Goal: Check status: Check status

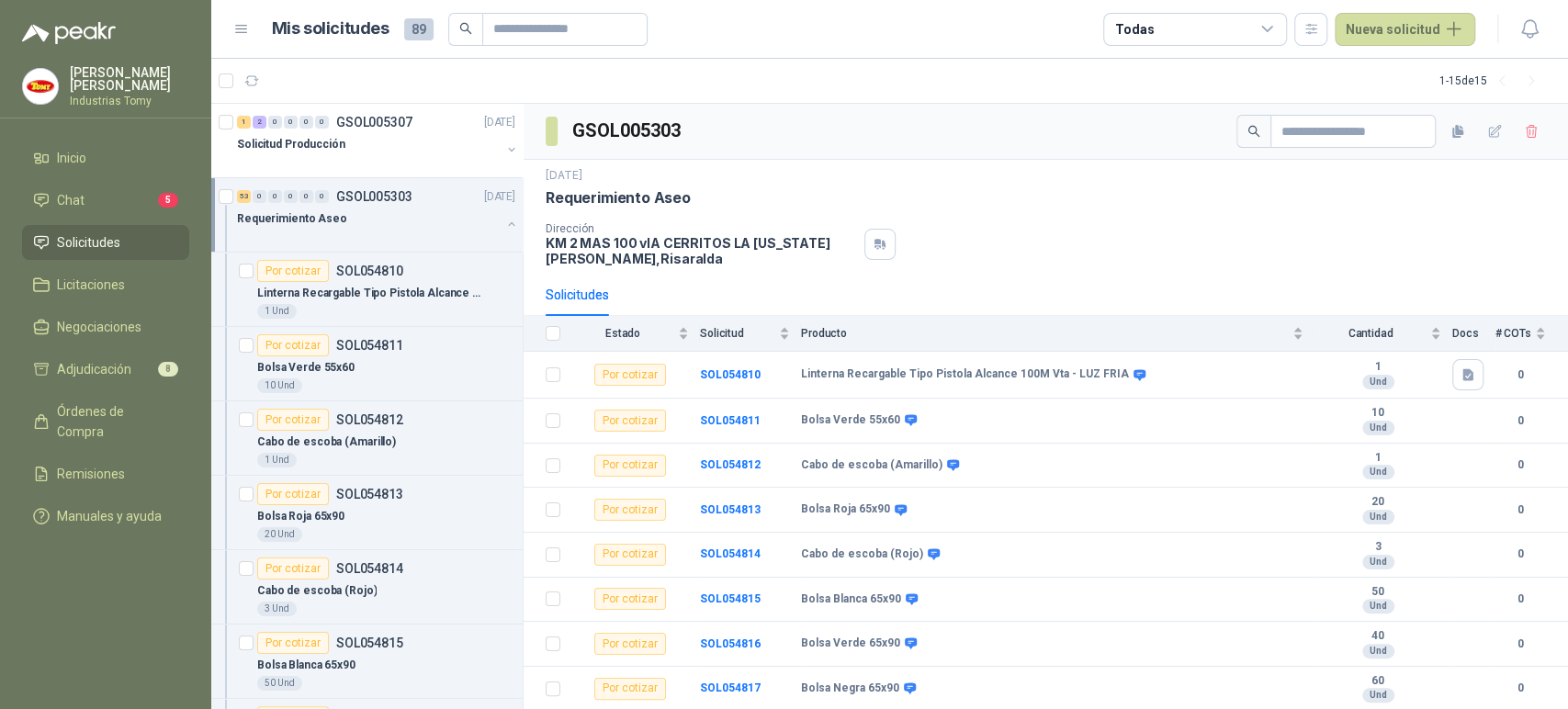
click at [113, 238] on span "Solicitudes" at bounding box center [89, 242] width 63 height 21
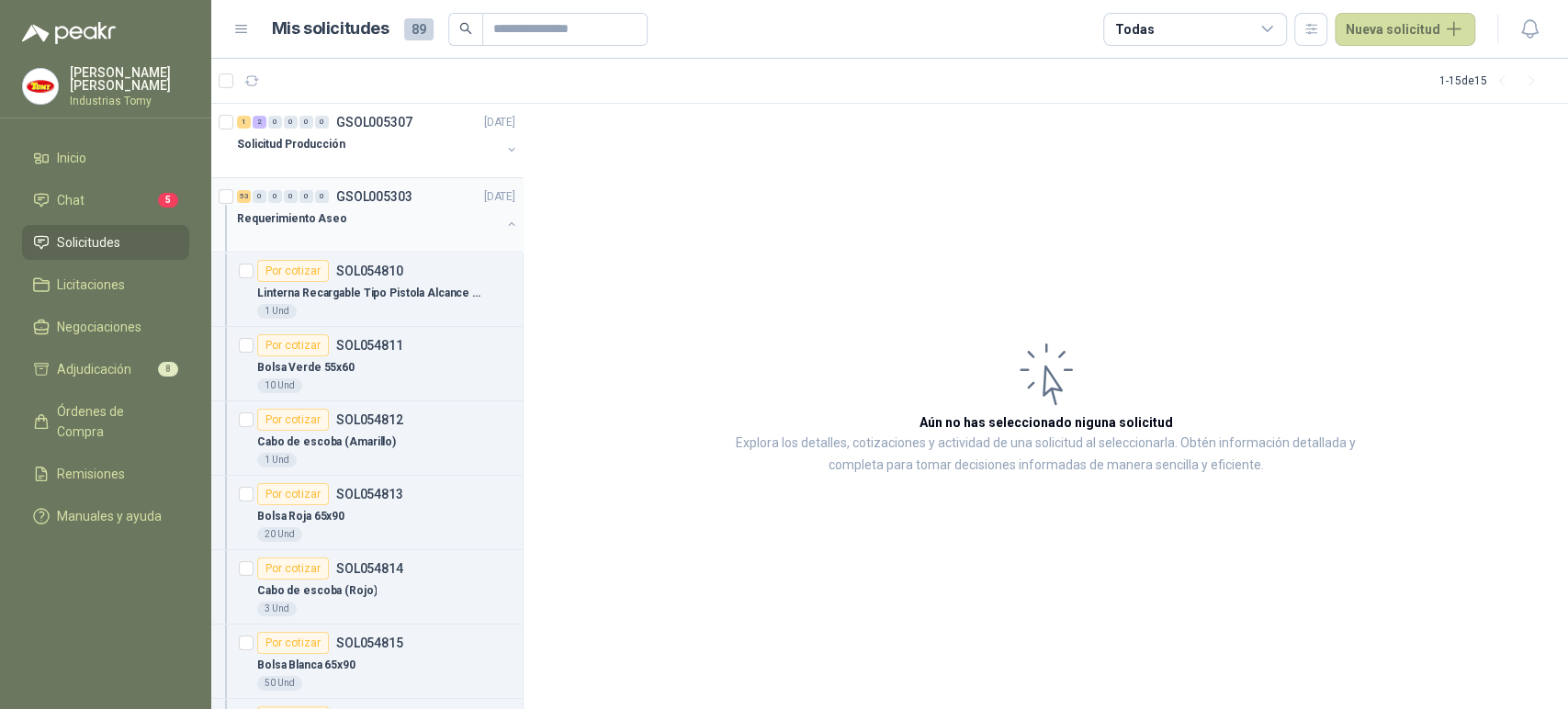
click at [504, 224] on button "button" at bounding box center [511, 224] width 15 height 15
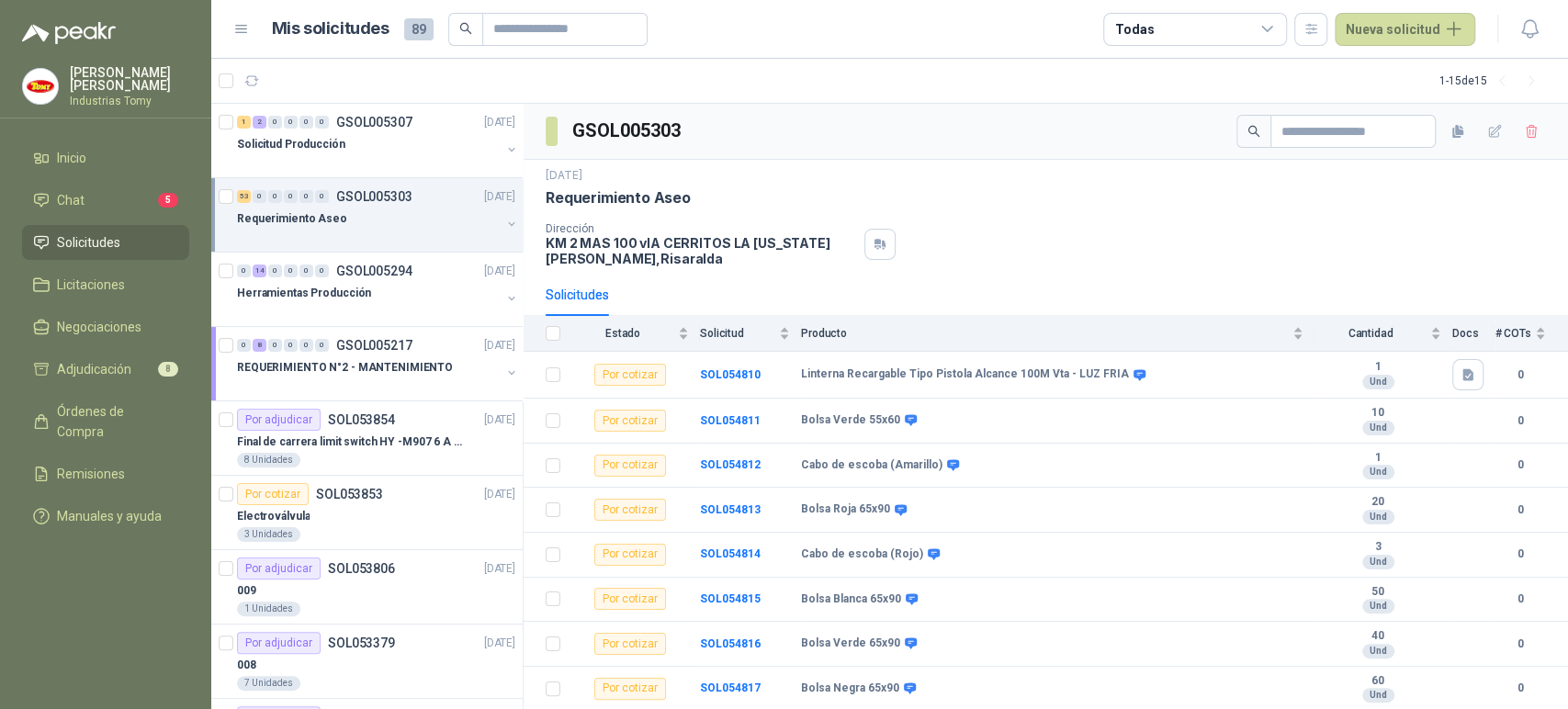
click at [466, 213] on div "Requerimiento Aseo" at bounding box center [369, 219] width 264 height 22
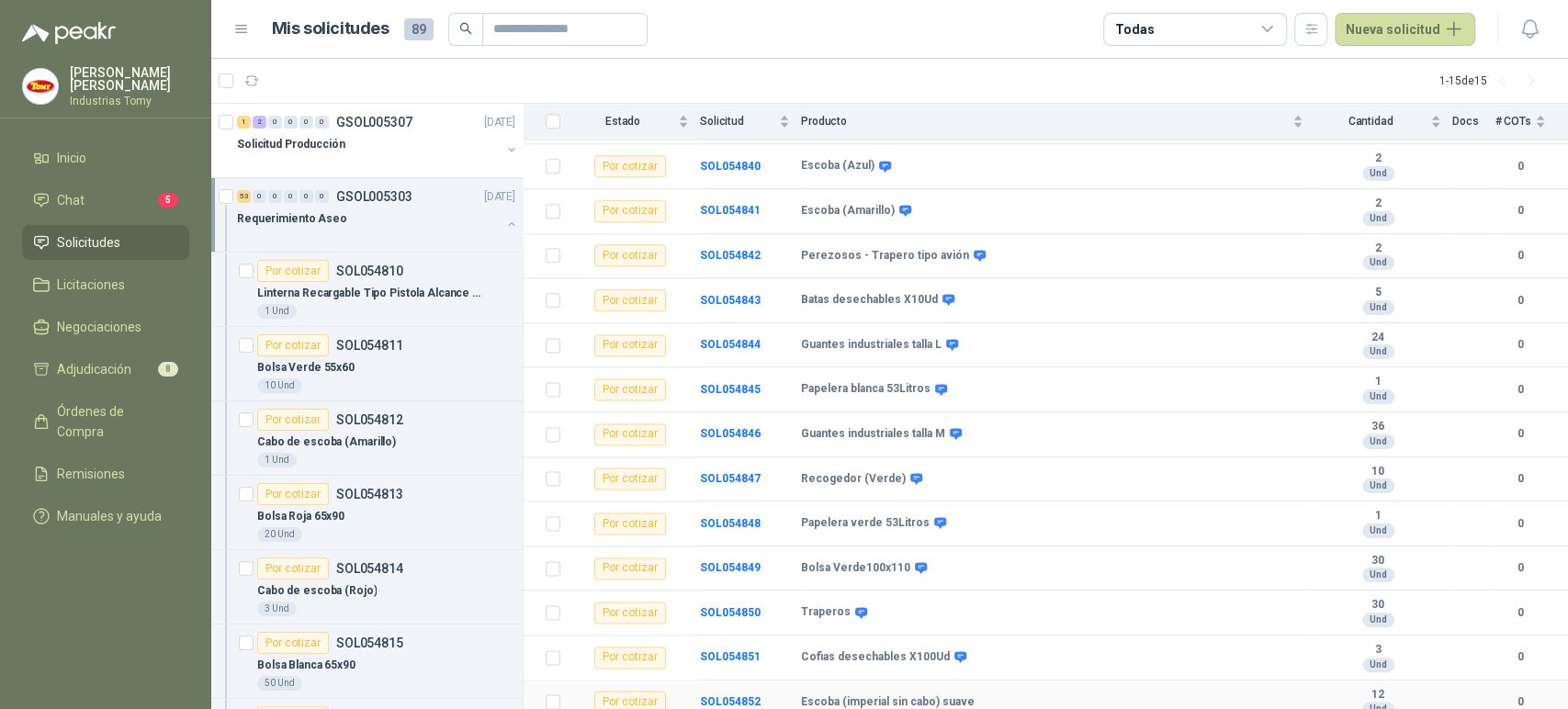
scroll to position [1940, 0]
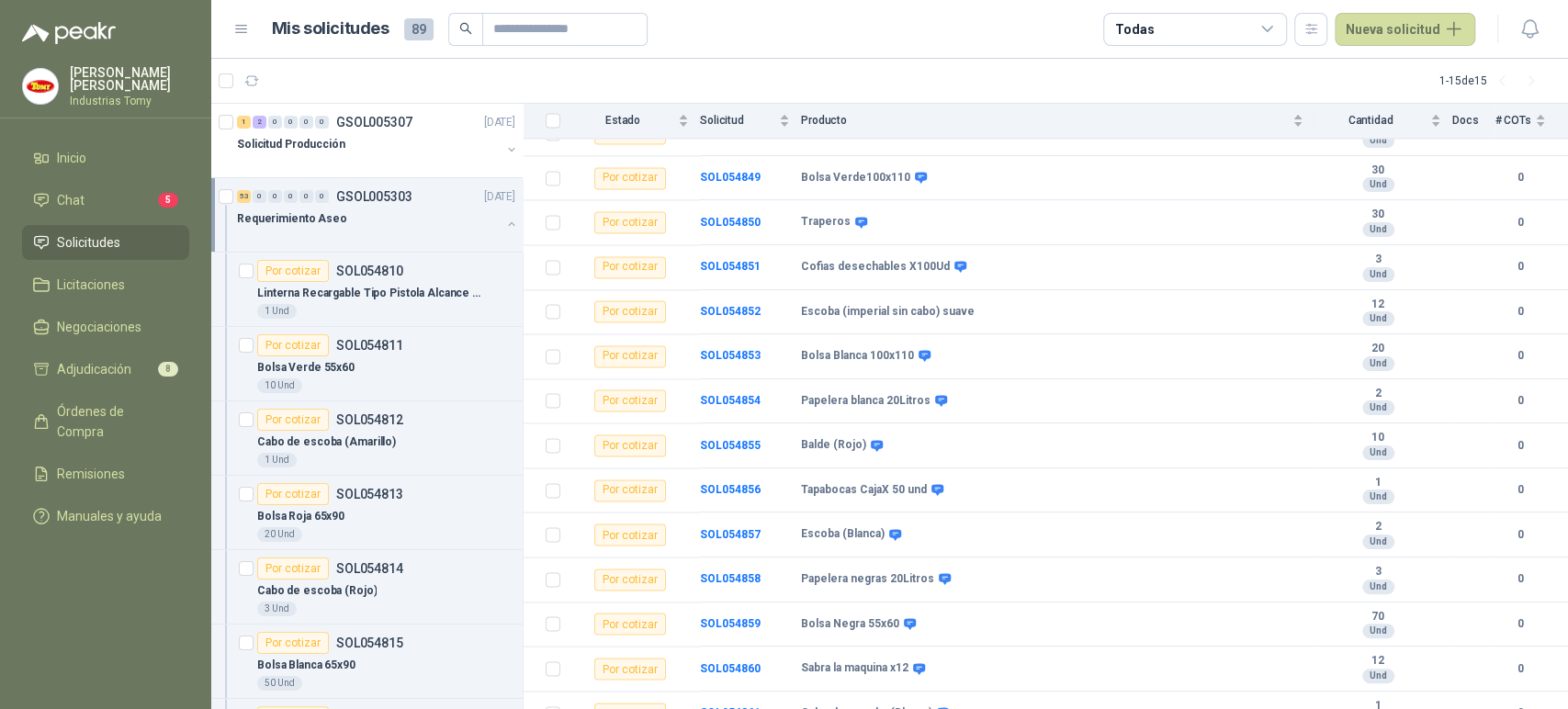
click at [452, 222] on div "Requerimiento Aseo" at bounding box center [369, 219] width 264 height 22
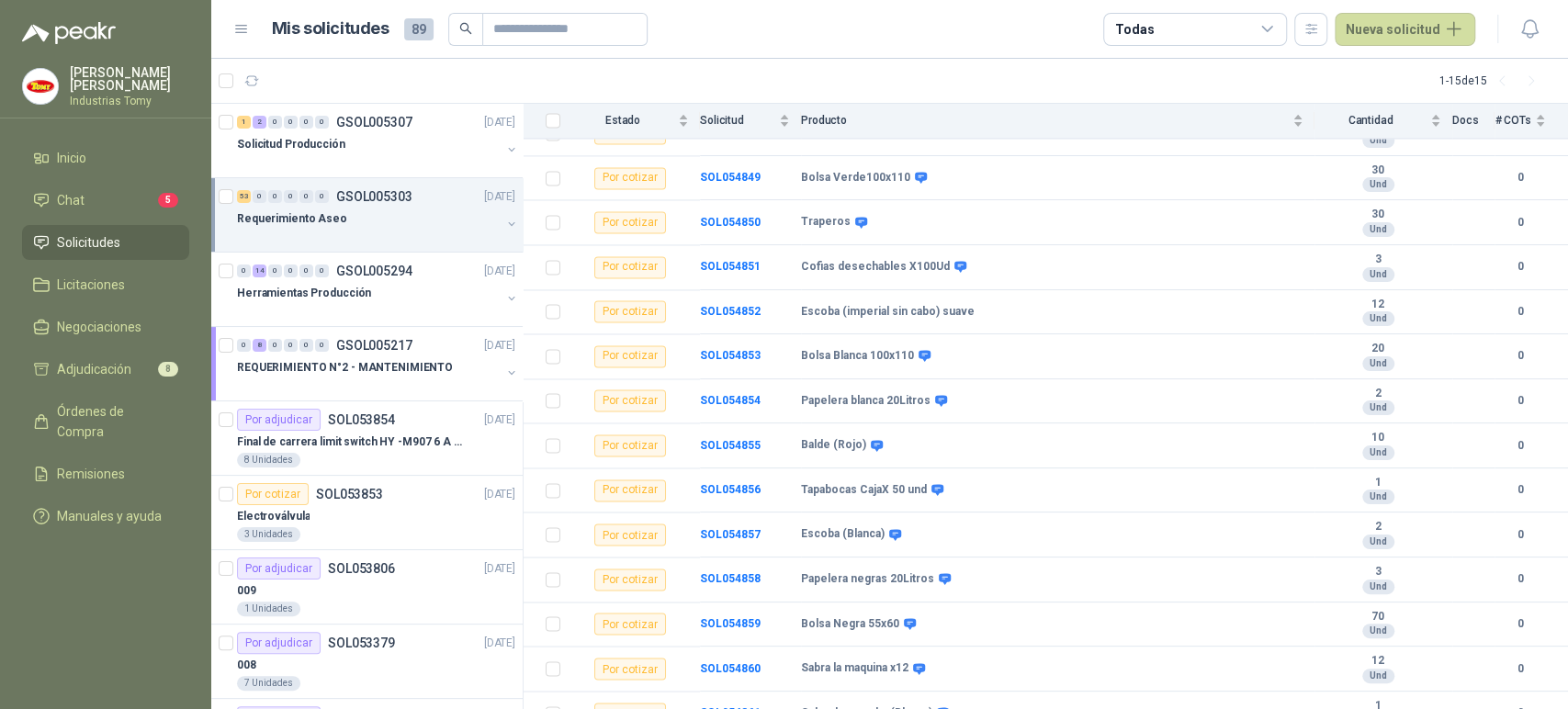
click at [455, 219] on div "Requerimiento Aseo" at bounding box center [369, 219] width 264 height 22
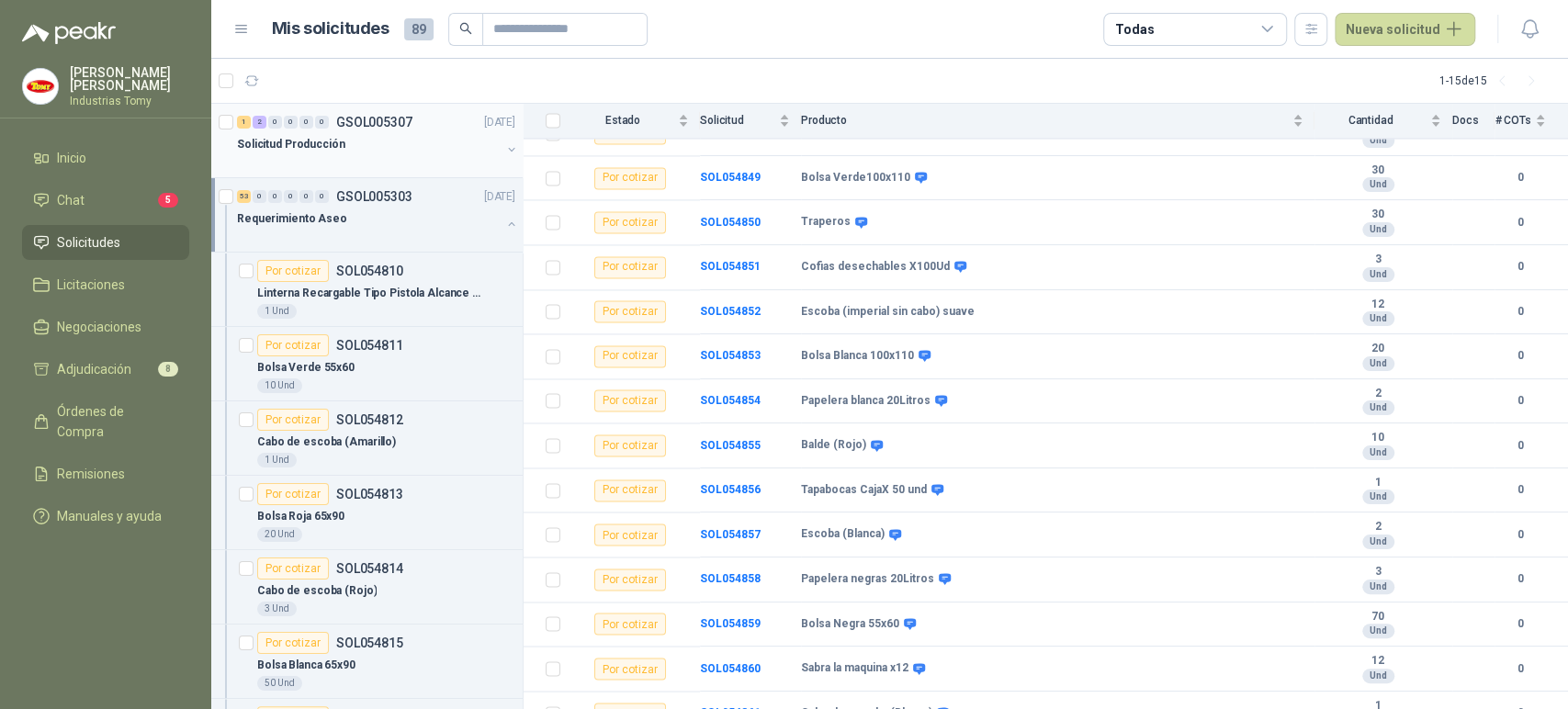
click at [431, 151] on div "Solicitud Producción" at bounding box center [369, 144] width 264 height 22
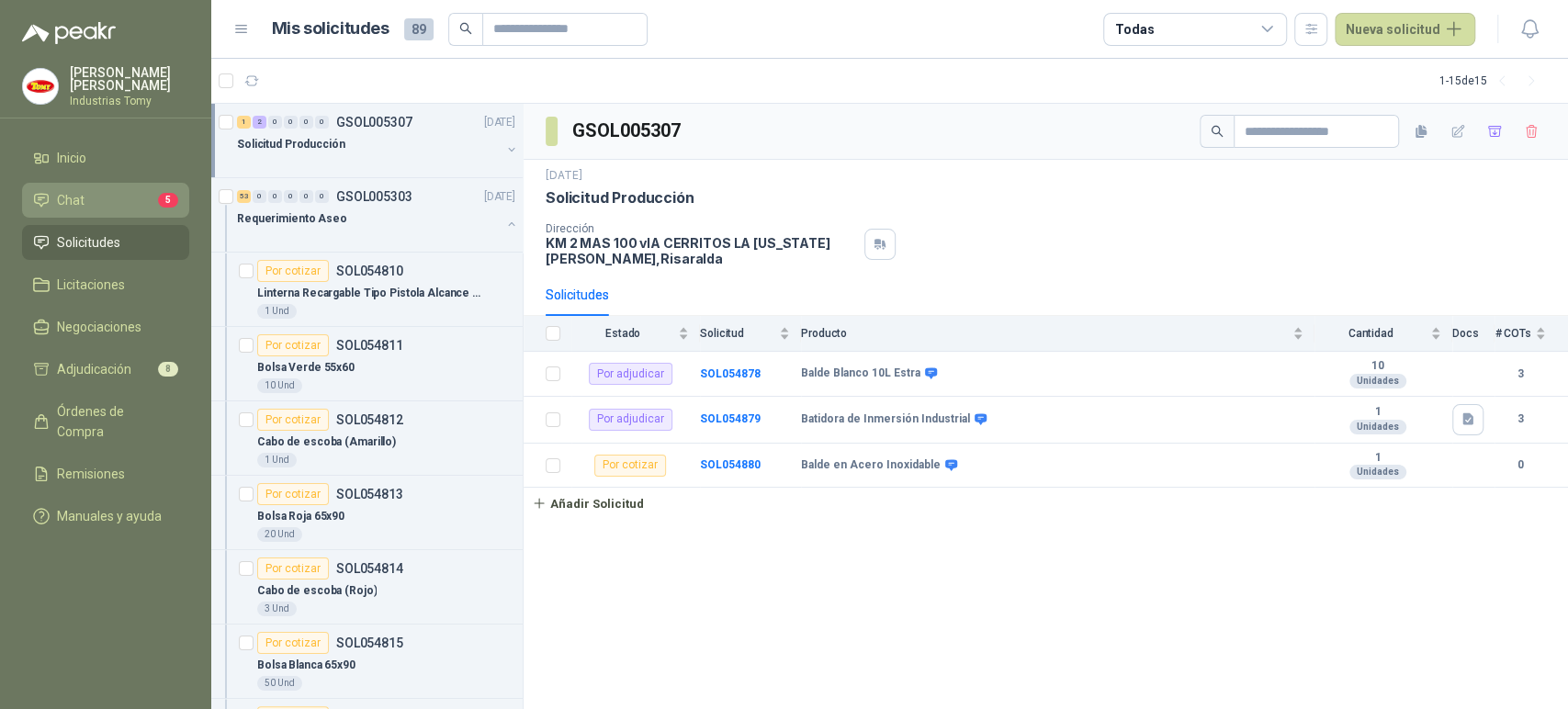
click at [135, 202] on li "Chat 5" at bounding box center [105, 200] width 145 height 21
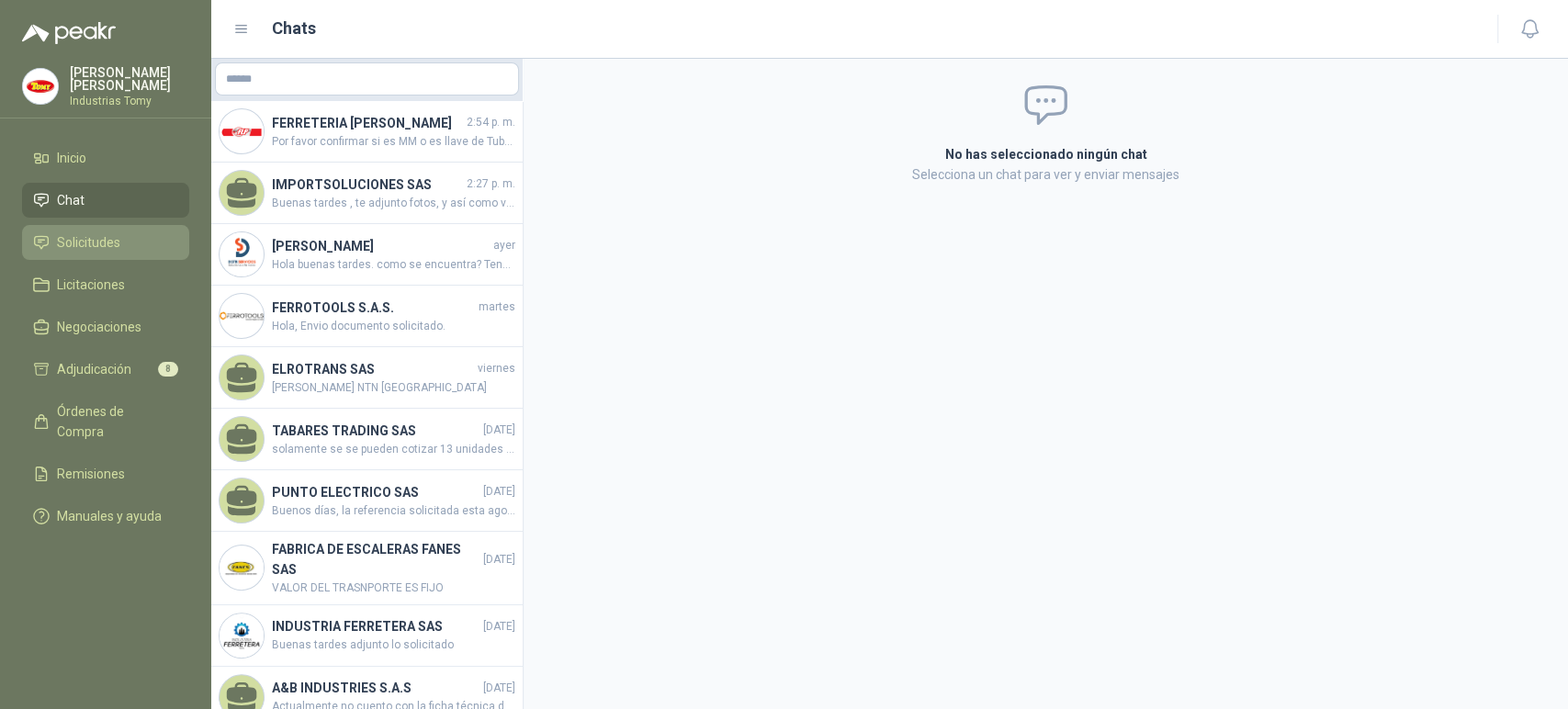
click at [129, 235] on li "Solicitudes" at bounding box center [105, 242] width 145 height 21
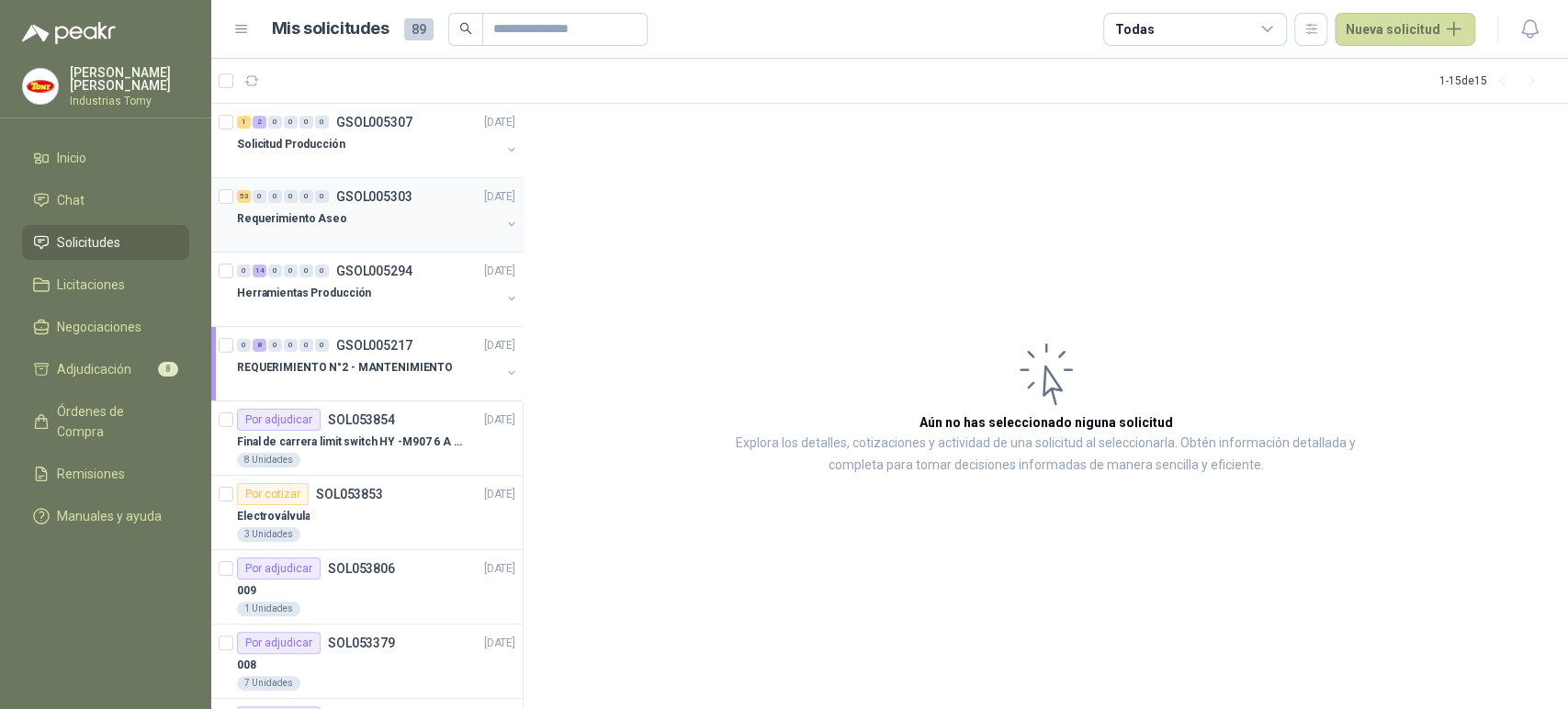
click at [504, 220] on button "button" at bounding box center [511, 224] width 15 height 15
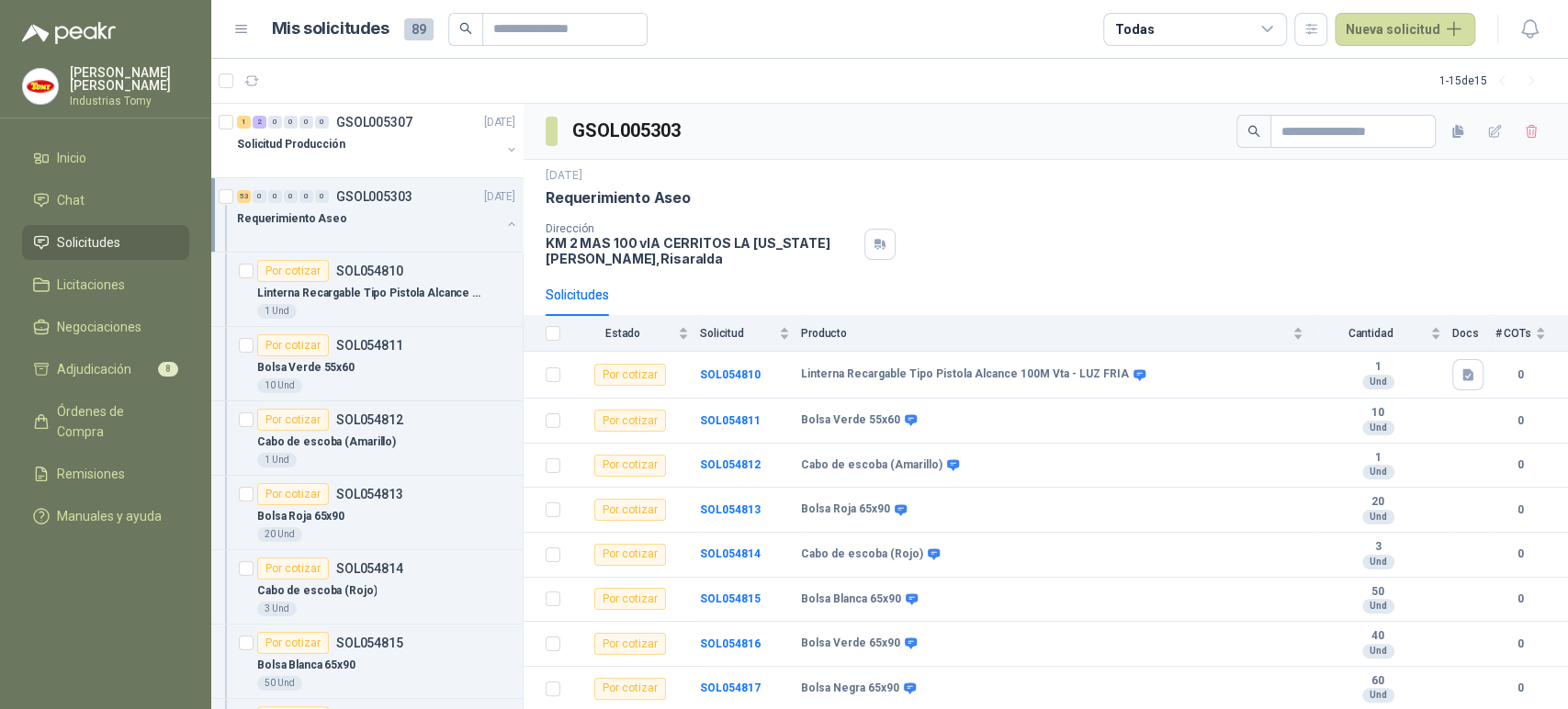
click at [504, 226] on button "button" at bounding box center [511, 224] width 15 height 15
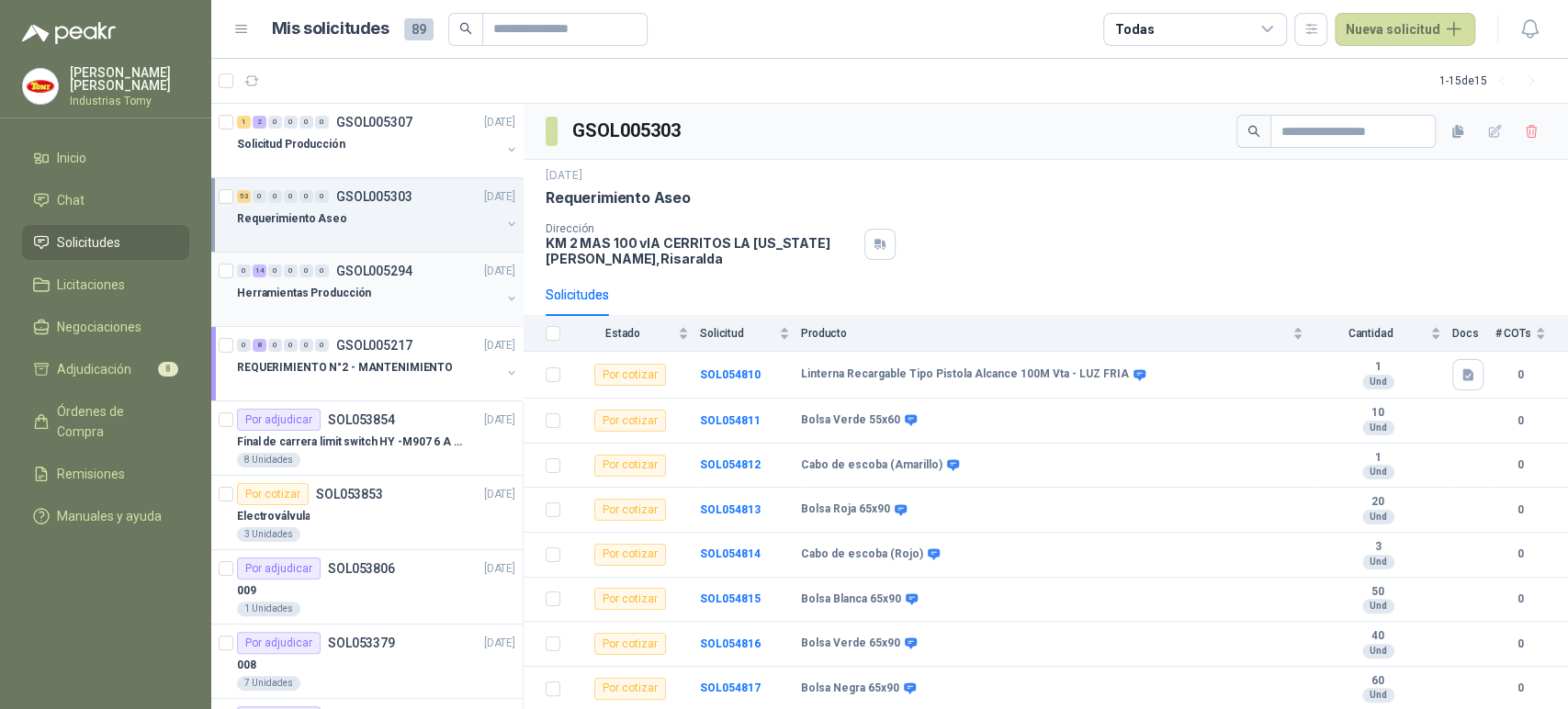
click at [482, 287] on div "Herramientas Producción" at bounding box center [369, 292] width 264 height 22
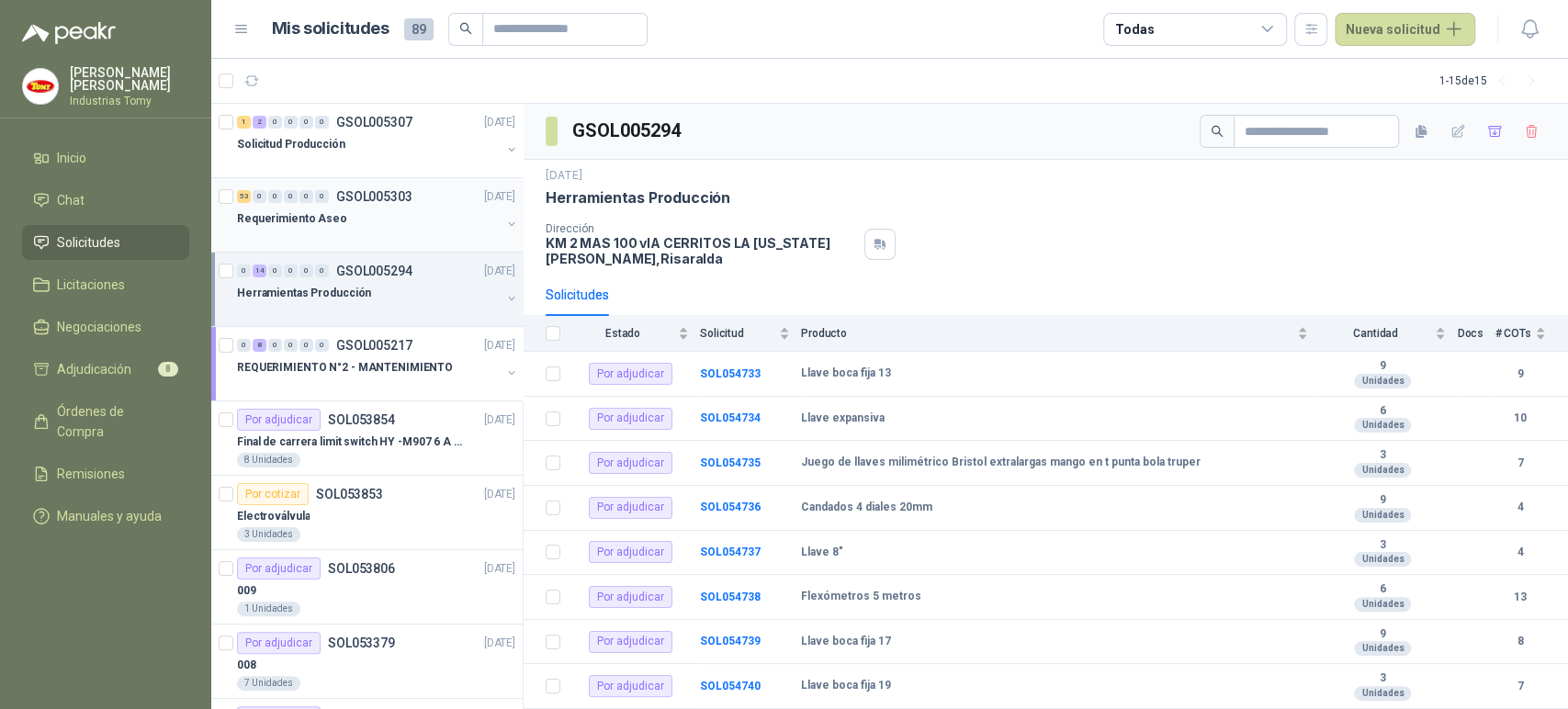
click at [379, 201] on p "GSOL005303" at bounding box center [374, 196] width 76 height 13
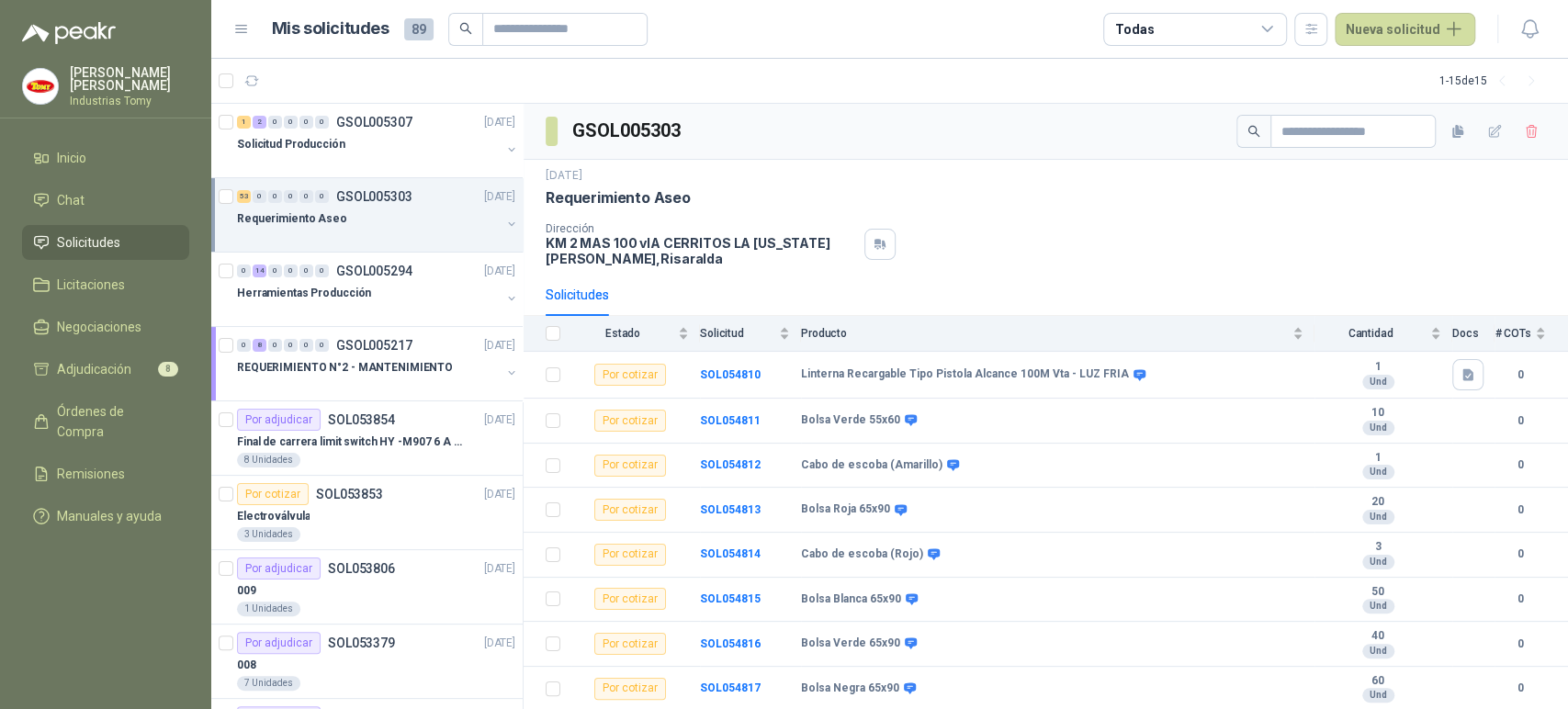
click at [1005, 225] on div "Dirección KM 2 MAS 100 vIA CERRITOS LA [US_STATE][PERSON_NAME] , [GEOGRAPHIC_DA…" at bounding box center [1045, 244] width 1000 height 44
click at [1051, 227] on div "Dirección KM 2 MAS 100 vIA CERRITOS LA [US_STATE][PERSON_NAME] , [GEOGRAPHIC_DA…" at bounding box center [1045, 244] width 1000 height 44
click at [1045, 209] on div "[DATE] Requerimiento Aseo Dirección KM 2 MAS 100 vIA CERRITOS LA [US_STATE][PER…" at bounding box center [1045, 217] width 1000 height 99
drag, startPoint x: 1110, startPoint y: 226, endPoint x: 875, endPoint y: 221, distance: 235.1
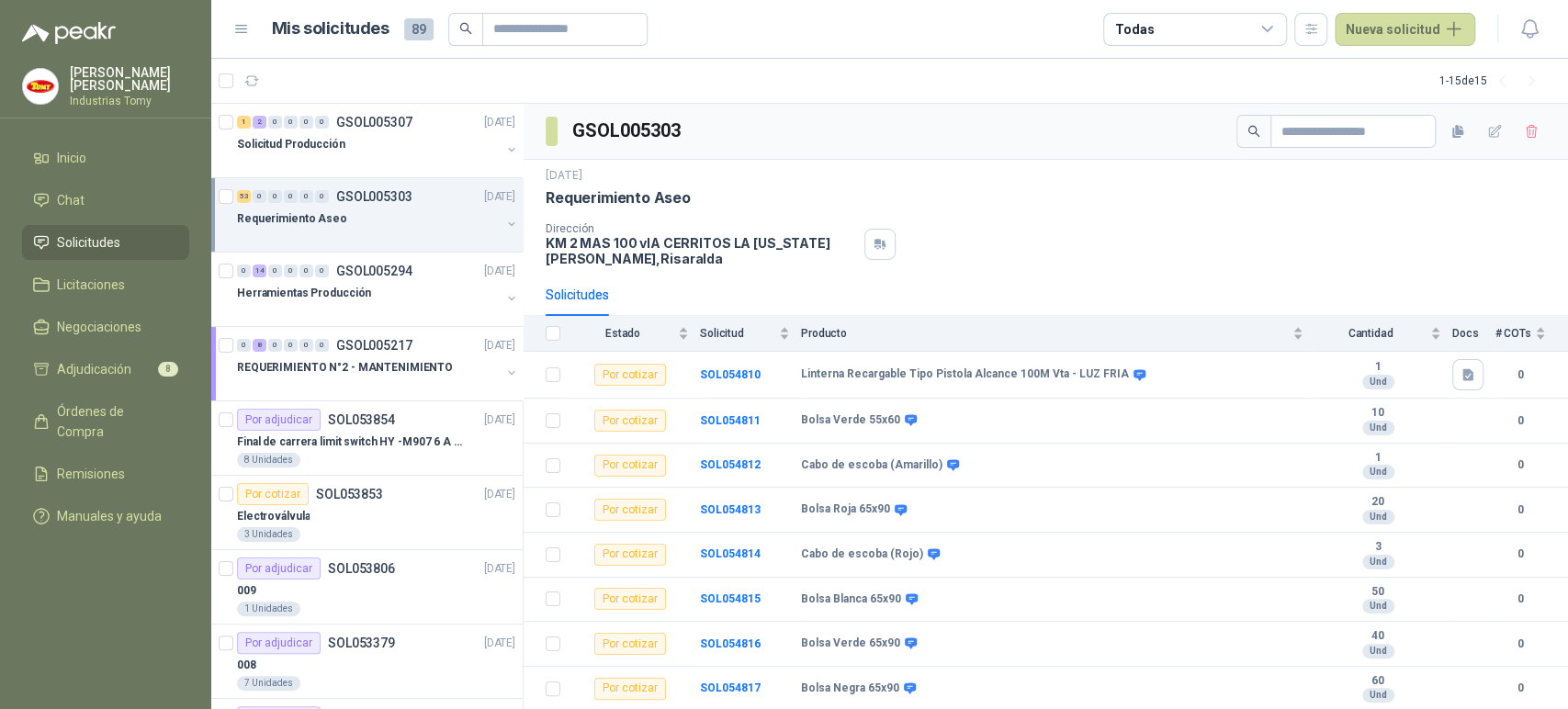
click at [1106, 226] on div "Dirección KM 2 MAS 100 vIA CERRITOS LA [US_STATE][PERSON_NAME] , [GEOGRAPHIC_DA…" at bounding box center [1045, 244] width 1000 height 44
click at [504, 222] on button "button" at bounding box center [511, 224] width 15 height 15
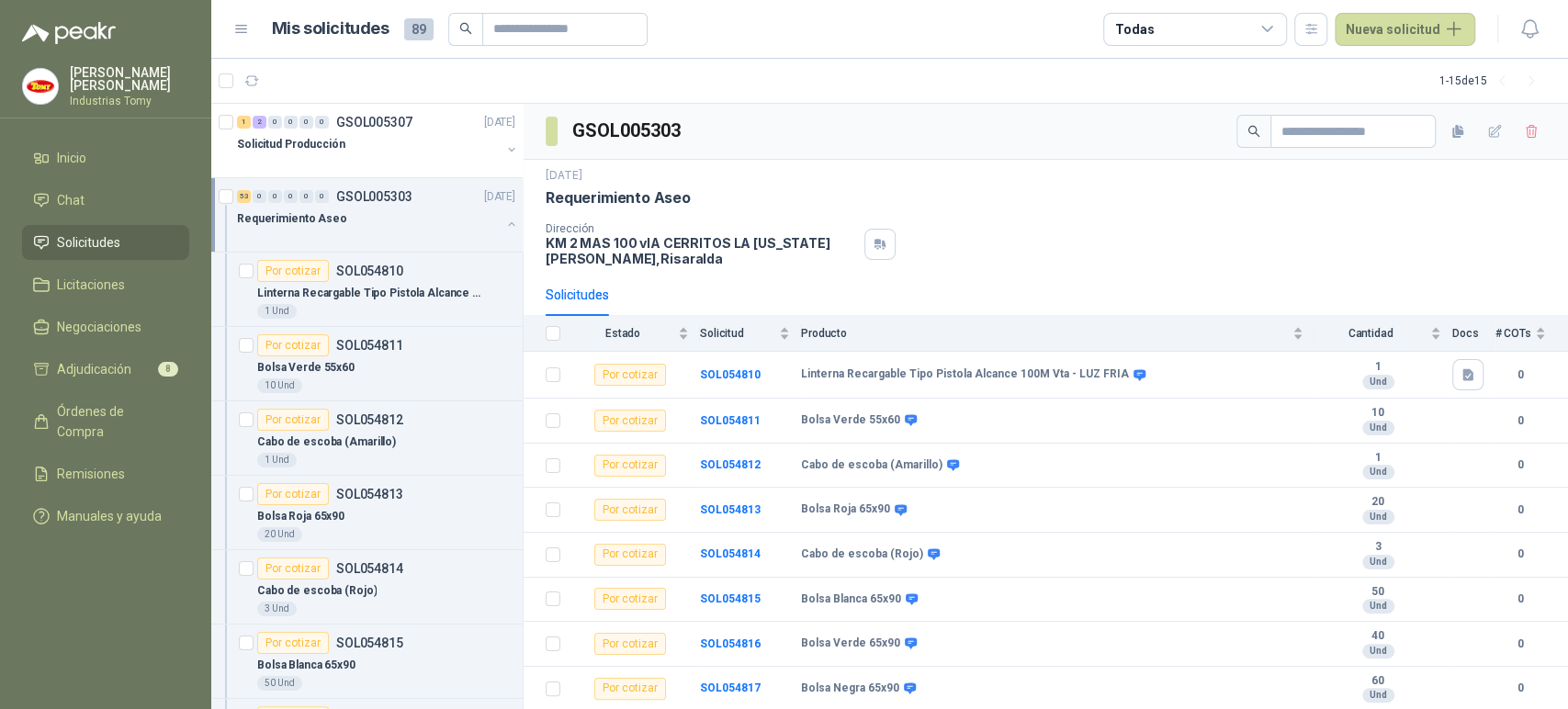
click at [504, 217] on button "button" at bounding box center [511, 224] width 15 height 15
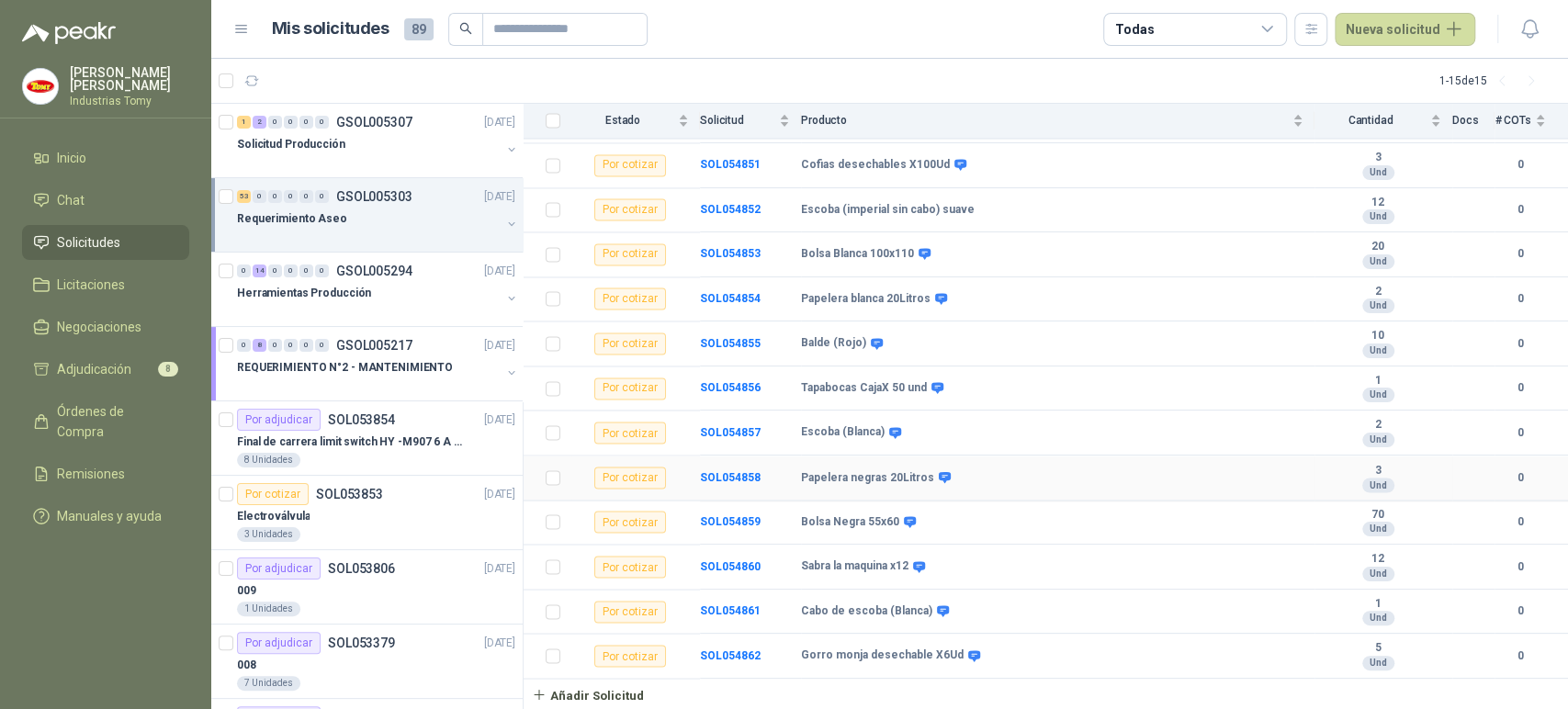
scroll to position [2062, 0]
drag, startPoint x: 916, startPoint y: 612, endPoint x: 863, endPoint y: 601, distance: 54.1
click at [863, 601] on td "Cabo de escoba (Blanca)" at bounding box center [1058, 612] width 514 height 45
drag, startPoint x: 864, startPoint y: 565, endPoint x: 825, endPoint y: 568, distance: 39.1
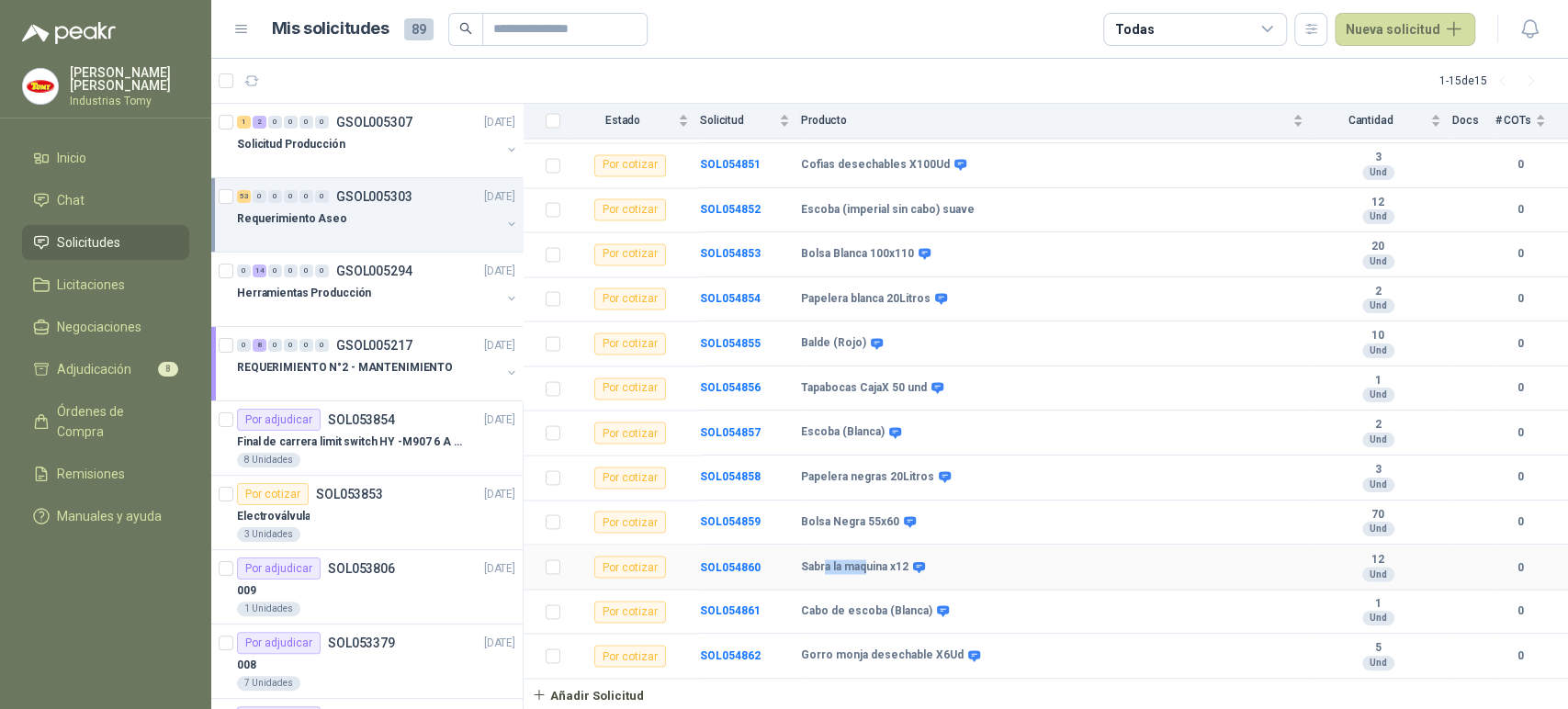
click at [825, 568] on b "Sabra la maquina x12" at bounding box center [854, 566] width 107 height 15
drag, startPoint x: 865, startPoint y: 521, endPoint x: 834, endPoint y: 511, distance: 32.6
click at [834, 511] on td "Bolsa Negra 55x60" at bounding box center [1058, 524] width 514 height 45
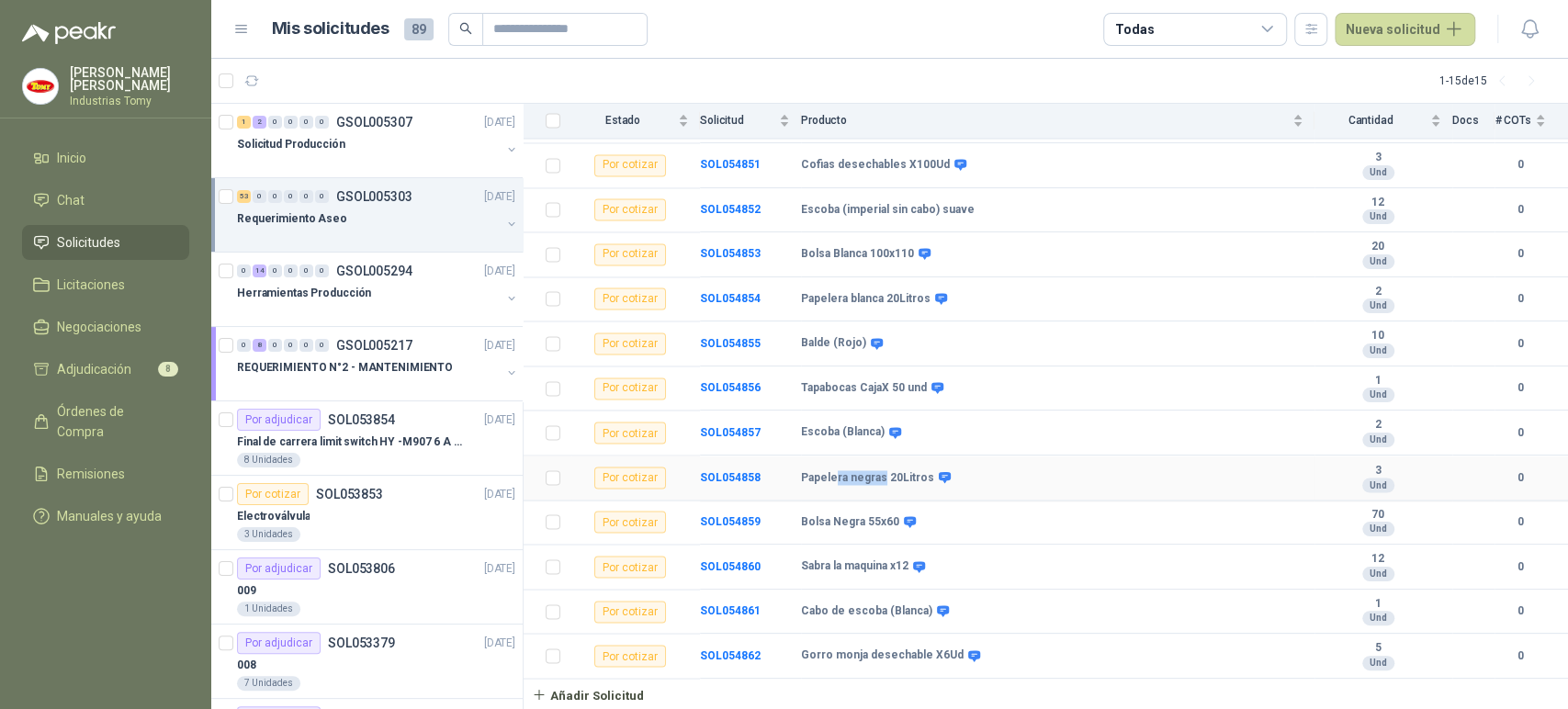
drag, startPoint x: 839, startPoint y: 474, endPoint x: 889, endPoint y: 474, distance: 50.0
click at [888, 474] on b "Papelera negras 20Litros" at bounding box center [867, 478] width 133 height 15
click at [889, 474] on b "Papelera negras 20Litros" at bounding box center [867, 478] width 133 height 15
drag, startPoint x: 853, startPoint y: 428, endPoint x: 823, endPoint y: 422, distance: 30.6
click at [823, 425] on b "Escoba (Blanca)" at bounding box center [843, 432] width 84 height 15
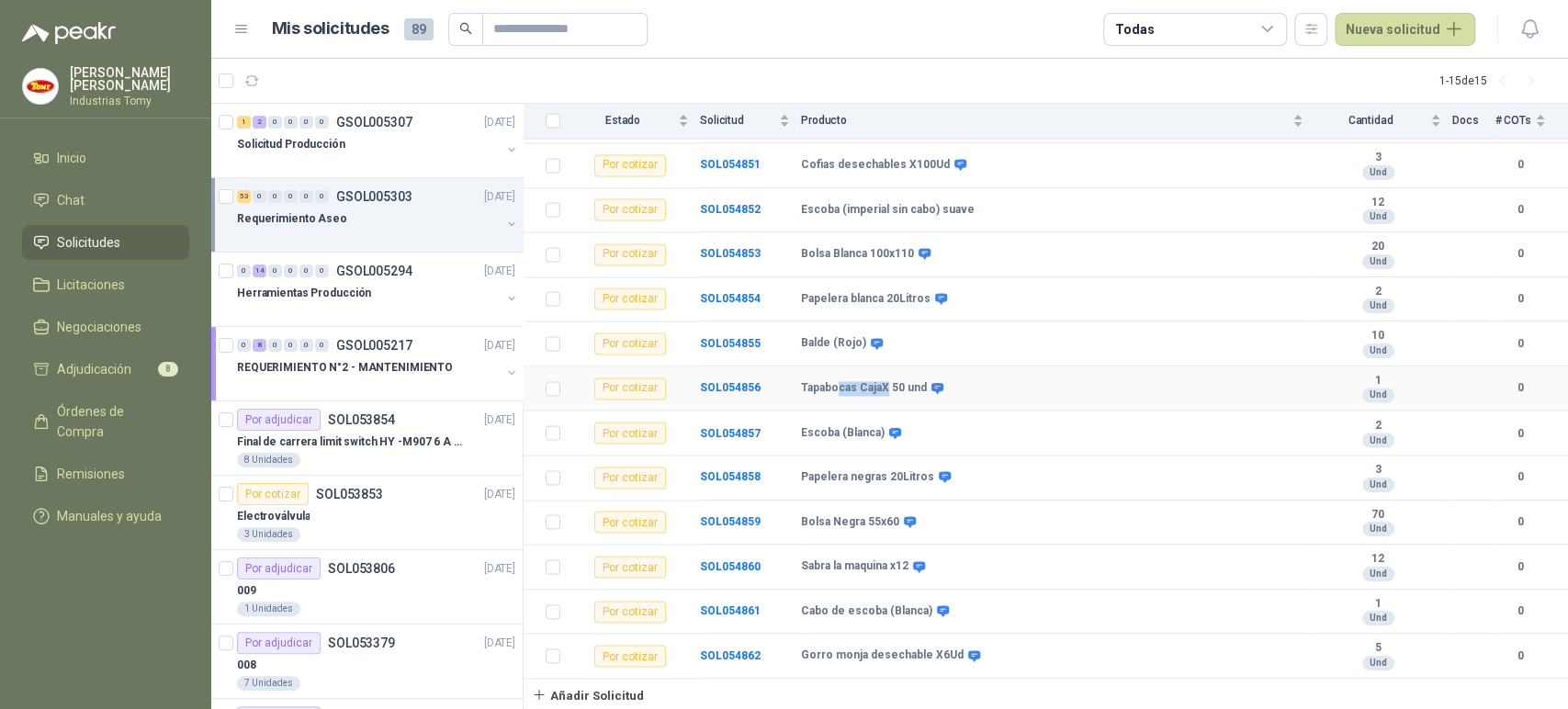
drag, startPoint x: 840, startPoint y: 384, endPoint x: 888, endPoint y: 392, distance: 48.7
click at [888, 392] on b "Tapabocas CajaX 50 und" at bounding box center [864, 388] width 126 height 15
drag, startPoint x: 840, startPoint y: 344, endPoint x: 811, endPoint y: 342, distance: 29.1
click at [811, 342] on b "Balde (Rojo)" at bounding box center [834, 344] width 65 height 15
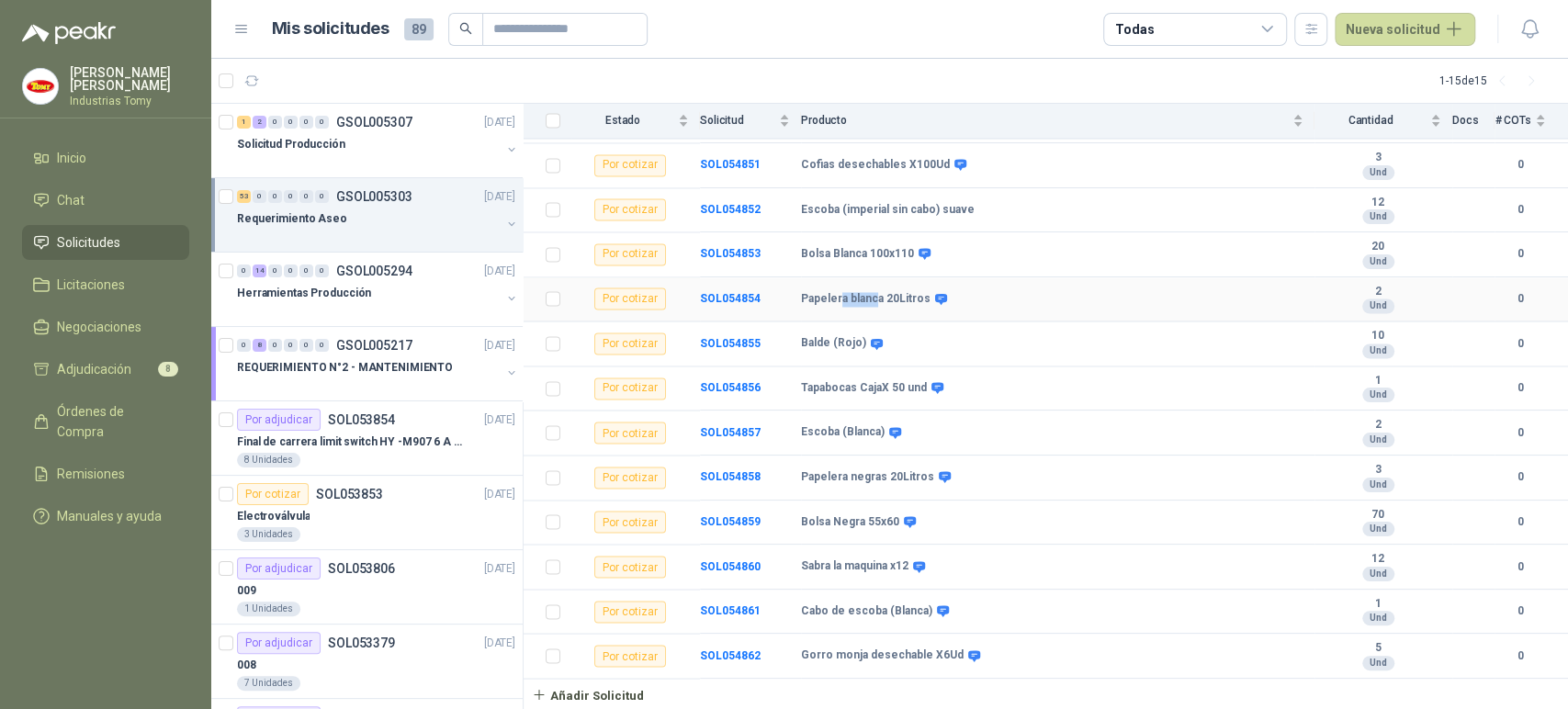
drag, startPoint x: 838, startPoint y: 294, endPoint x: 873, endPoint y: 295, distance: 35.0
click at [872, 295] on b "Papelera blanca 20Litros" at bounding box center [866, 299] width 130 height 15
click at [874, 296] on b "Papelera blanca 20Litros" at bounding box center [866, 299] width 130 height 15
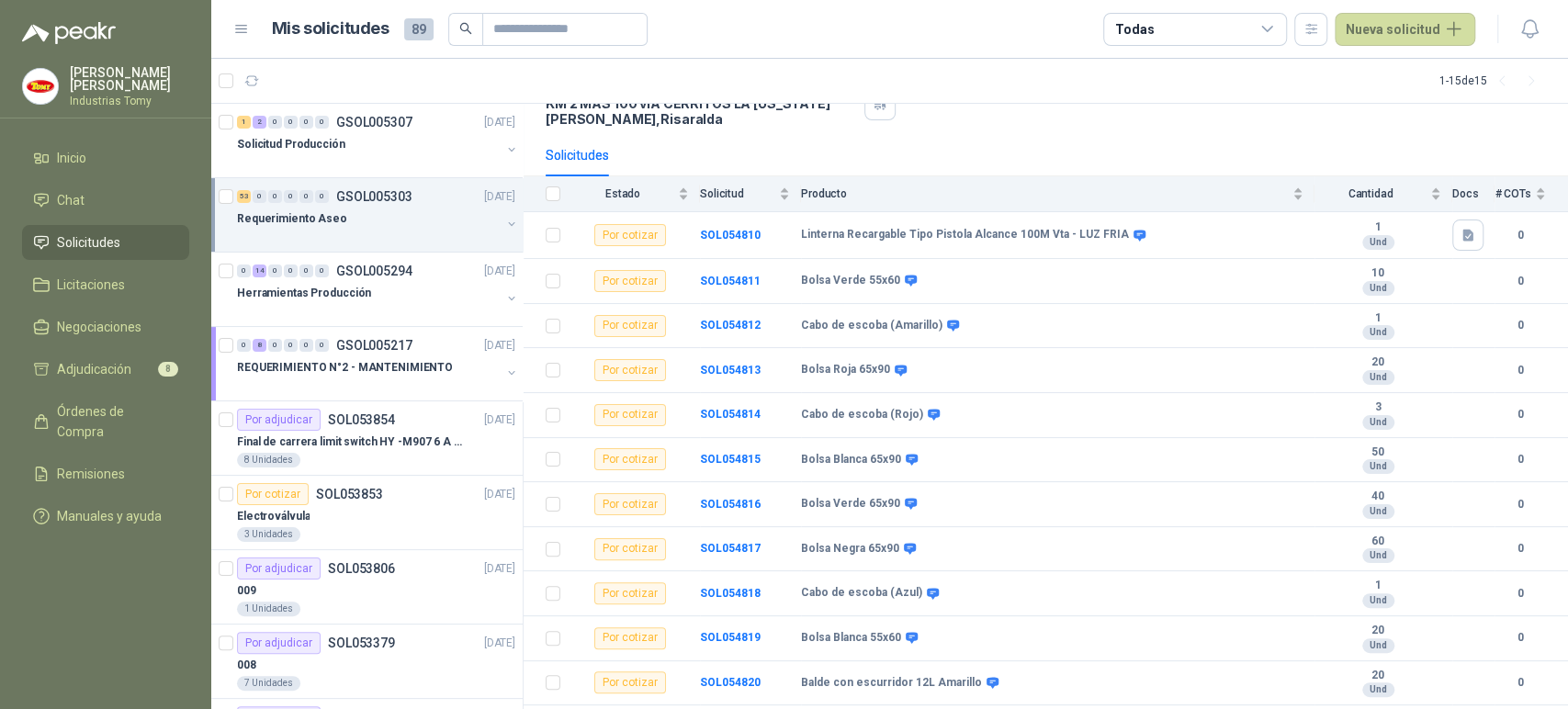
scroll to position [0, 0]
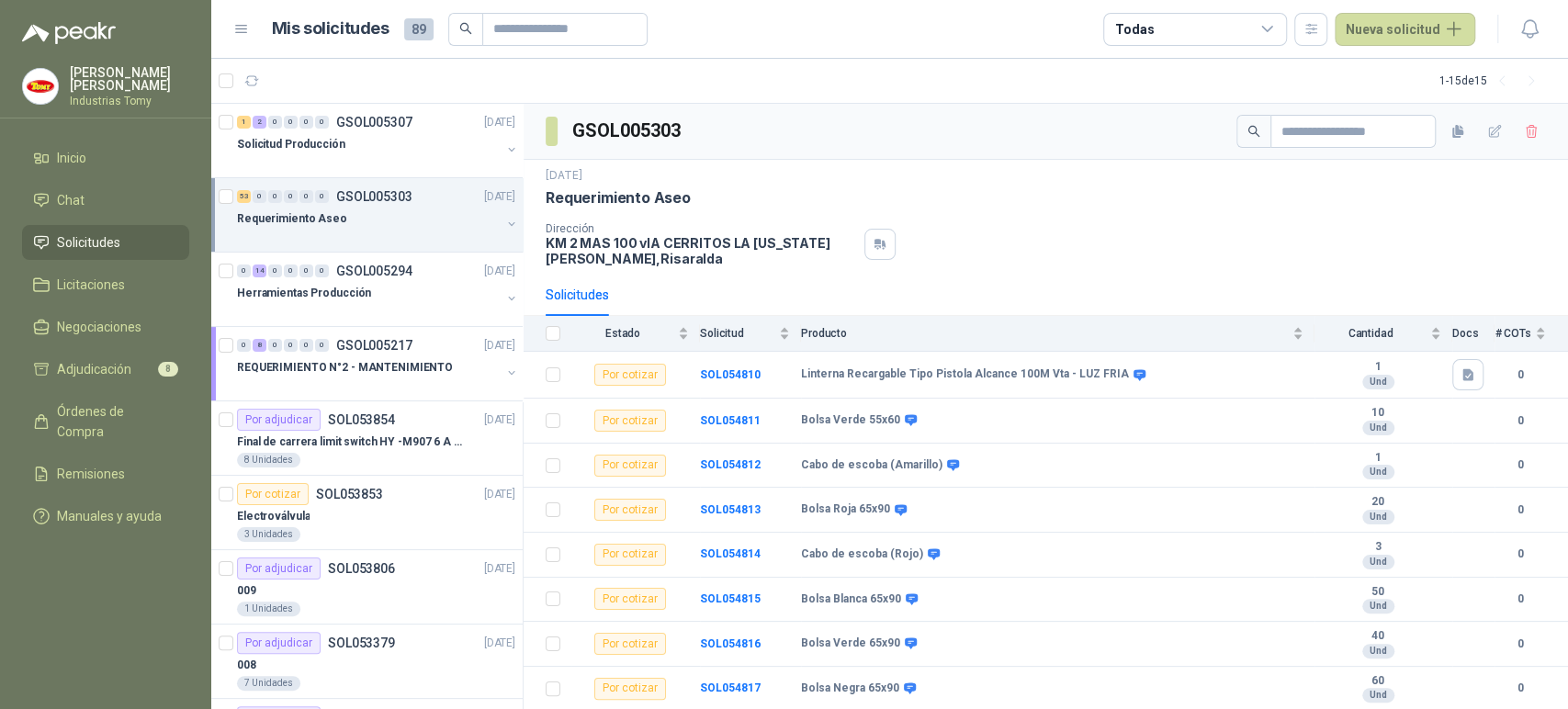
click at [996, 240] on div "Dirección KM 2 MAS 100 vIA CERRITOS LA [US_STATE][PERSON_NAME] , [GEOGRAPHIC_DA…" at bounding box center [1045, 244] width 1000 height 44
click at [1051, 251] on div "Dirección KM 2 MAS 100 vIA CERRITOS LA [US_STATE][PERSON_NAME] , [GEOGRAPHIC_DA…" at bounding box center [1045, 244] width 1000 height 44
click at [1079, 212] on div "[DATE] Requerimiento Aseo Dirección KM 2 MAS 100 vIA CERRITOS LA [US_STATE][PER…" at bounding box center [1045, 217] width 1000 height 99
click at [1071, 205] on div "Requerimiento Aseo" at bounding box center [1045, 198] width 1000 height 20
click at [1043, 211] on div "[DATE] Requerimiento Aseo Dirección KM 2 MAS 100 vIA CERRITOS LA [US_STATE][PER…" at bounding box center [1045, 217] width 1000 height 99
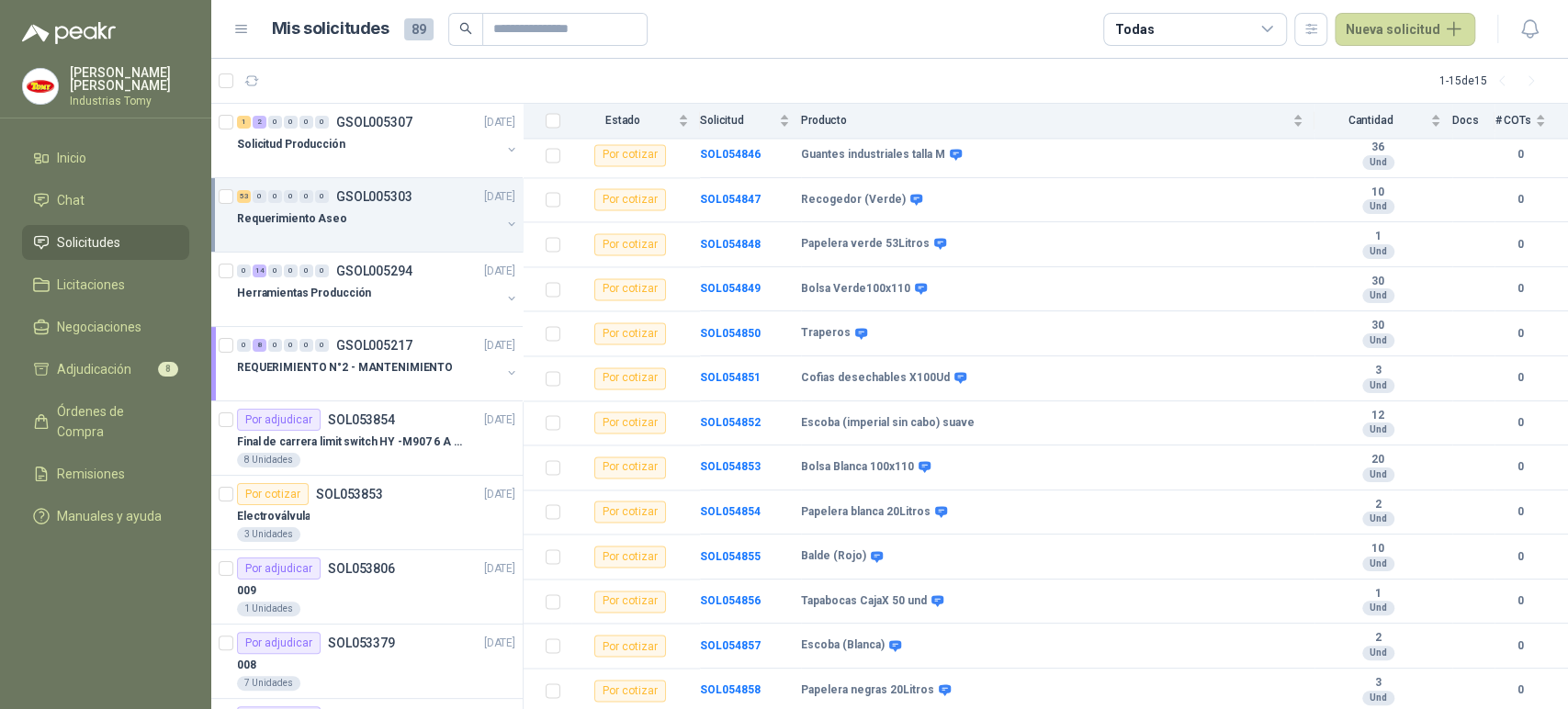
scroll to position [1837, 0]
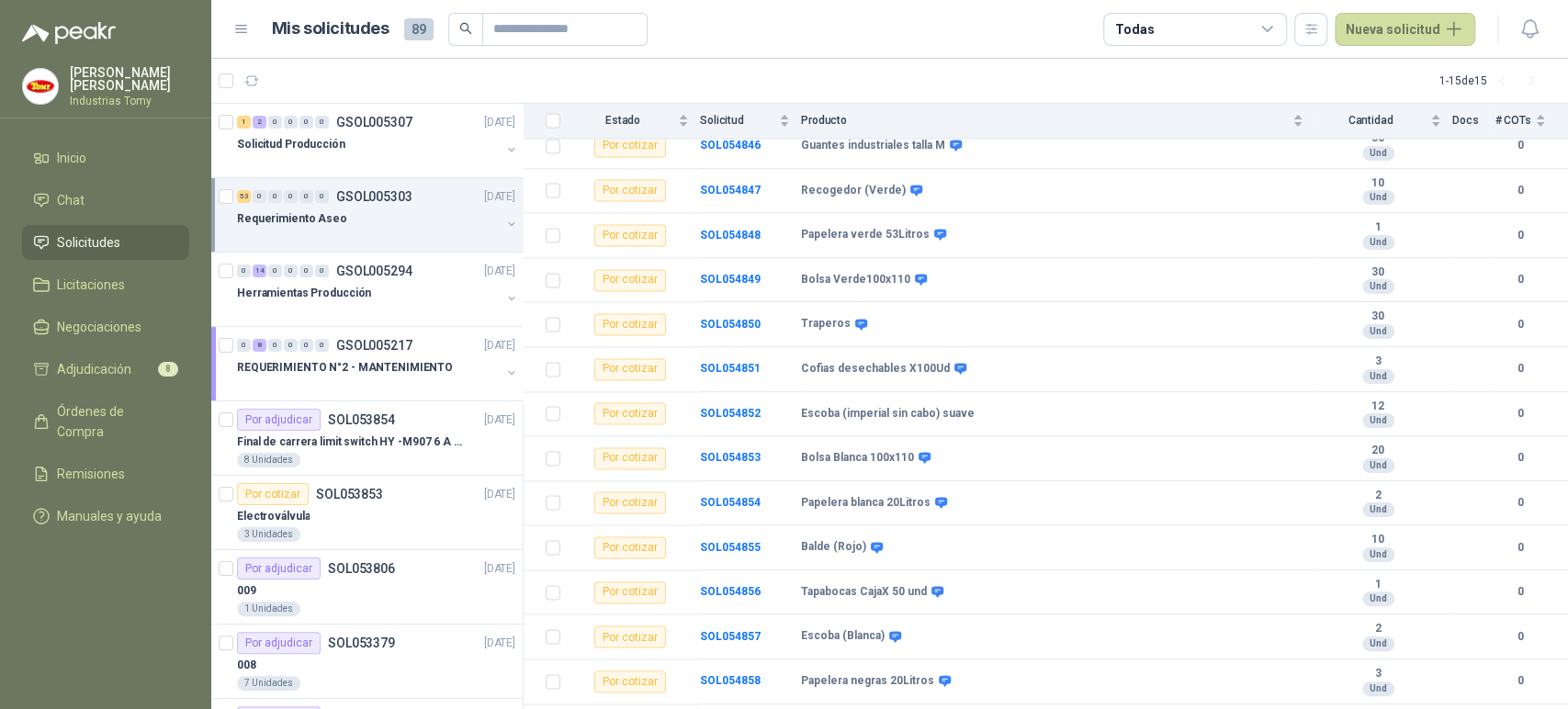
click at [987, 82] on article "1 - 15 de 15" at bounding box center [890, 81] width 1356 height 44
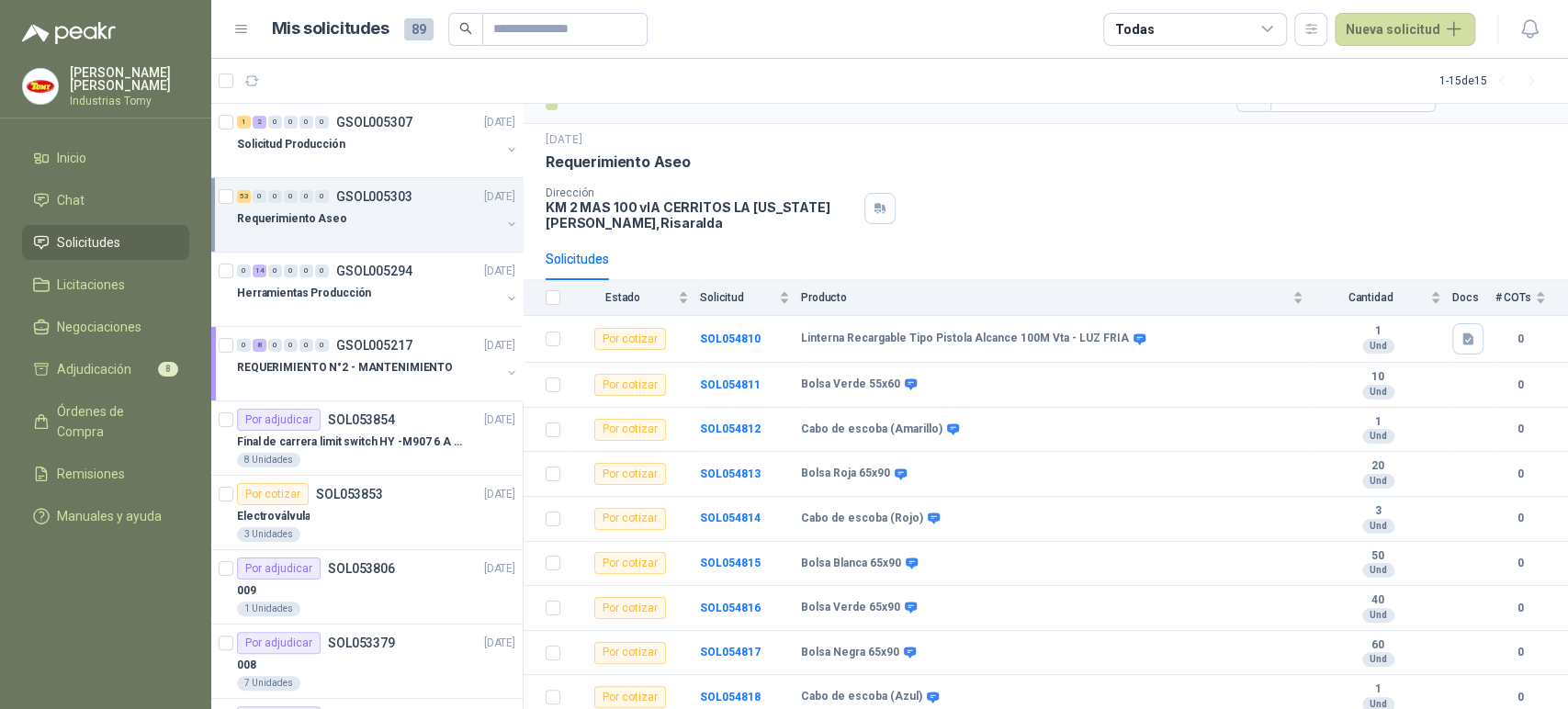
scroll to position [0, 0]
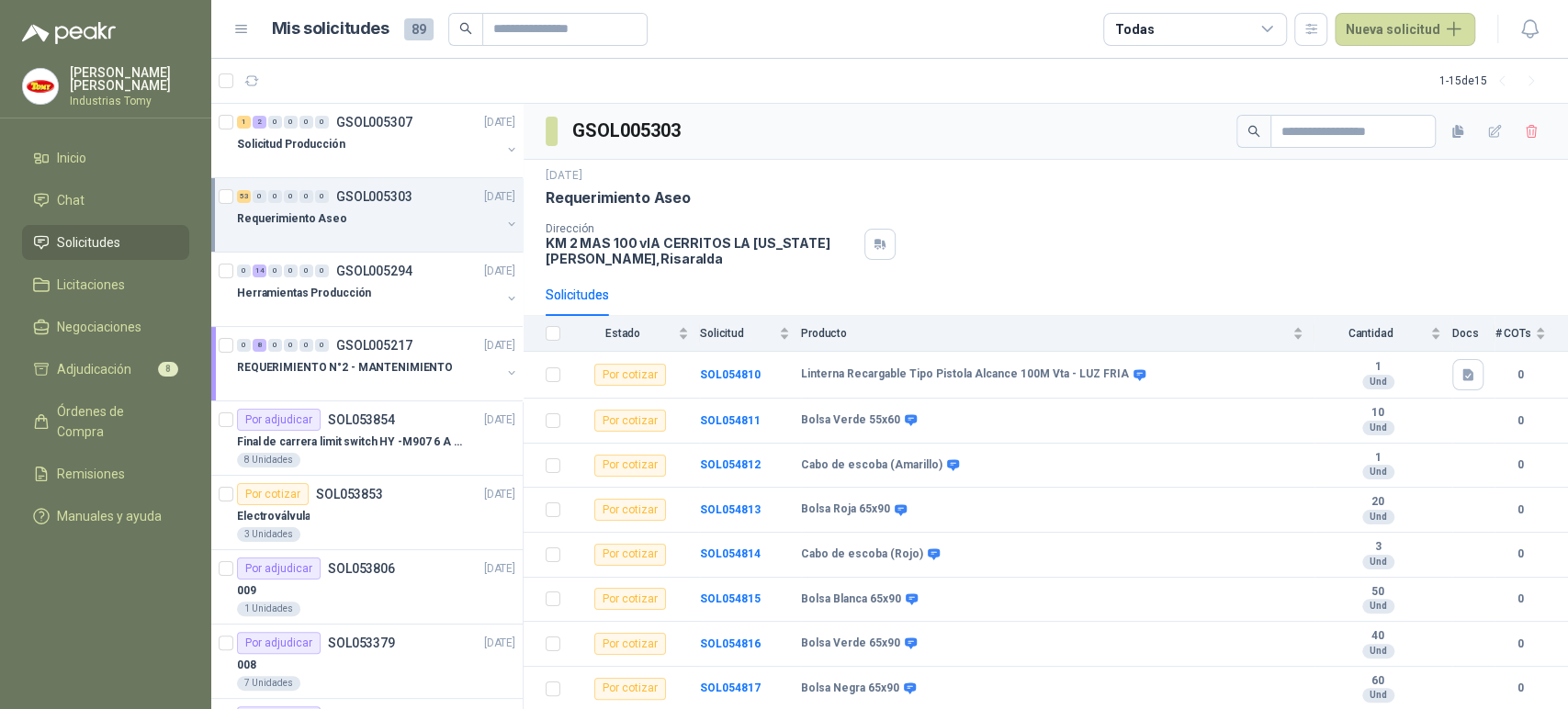
click at [969, 131] on div "GSOL005303" at bounding box center [1045, 131] width 1044 height 56
click at [1078, 240] on div "Dirección KM 2 MAS 100 vIA CERRITOS LA [US_STATE][PERSON_NAME] , [GEOGRAPHIC_DA…" at bounding box center [1045, 244] width 1000 height 44
click at [1206, 183] on div "[DATE] Requerimiento Aseo" at bounding box center [1045, 187] width 1000 height 40
